Goal: Check status

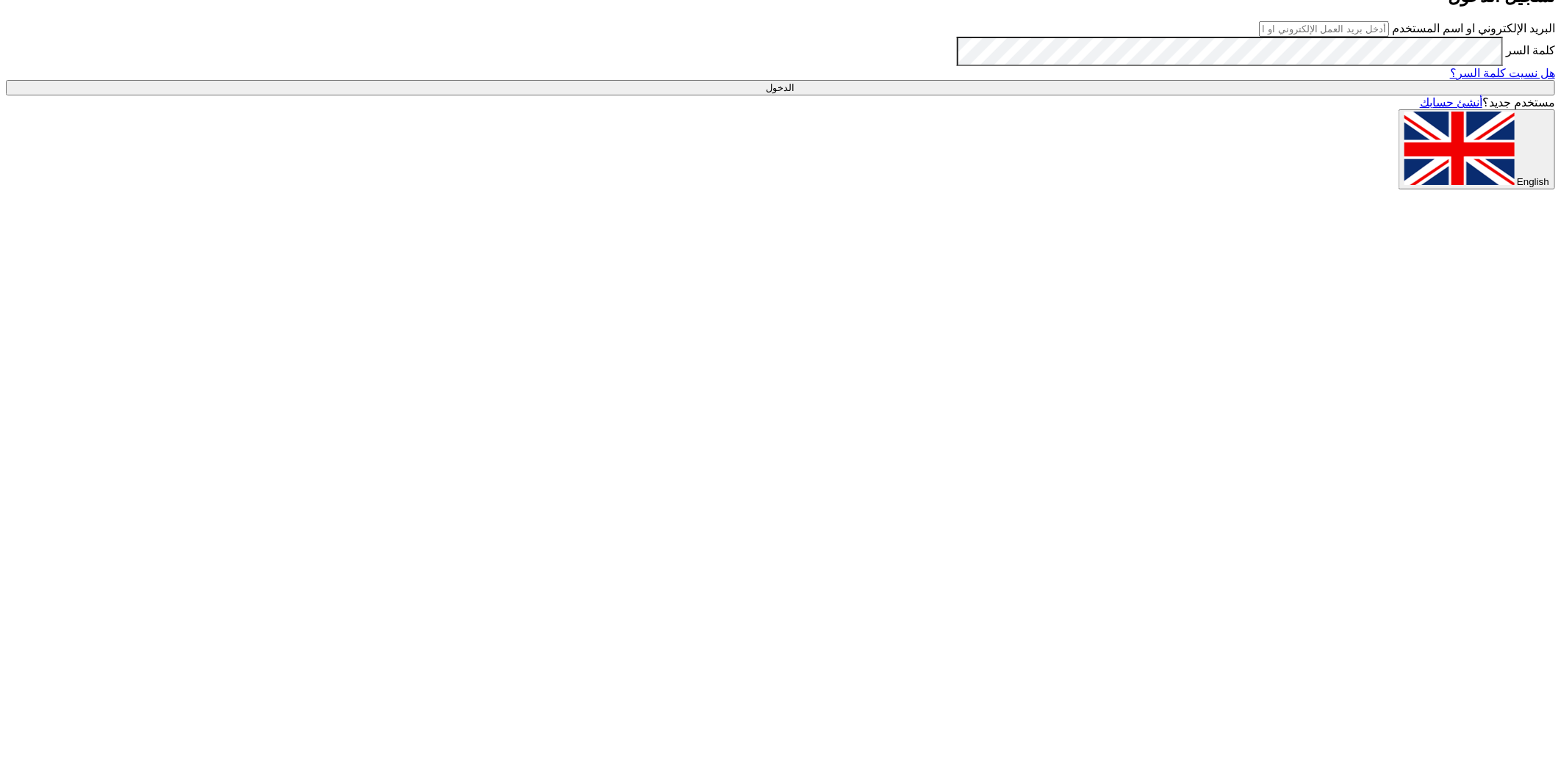
type input "[EMAIL_ADDRESS][DOMAIN_NAME]"
click at [1215, 96] on input "الدخول" at bounding box center [780, 88] width 1549 height 15
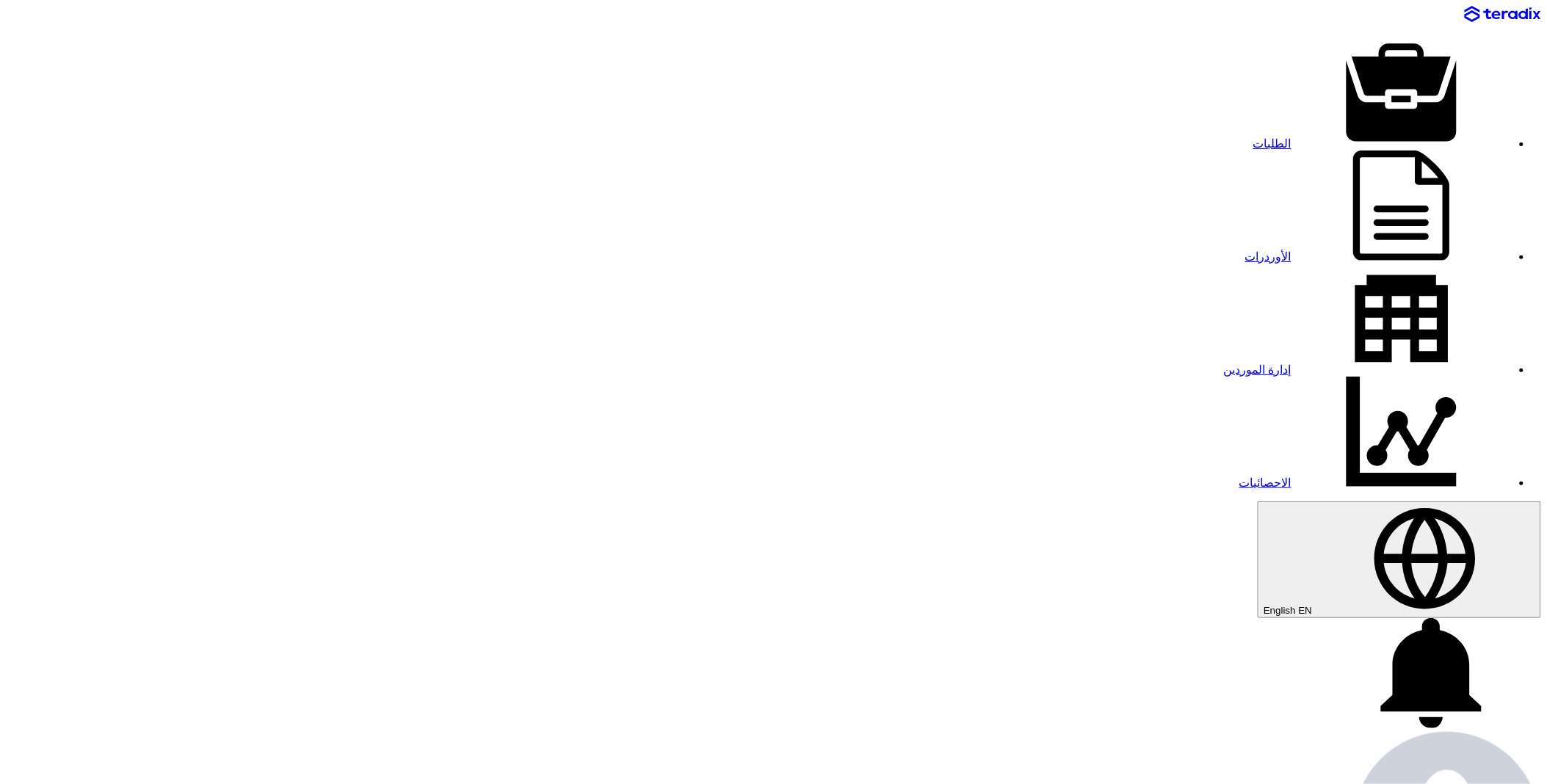
click at [1253, 138] on link "الطلبات" at bounding box center [1383, 143] width 258 height 12
